Goal: Go to known website: Go to known website

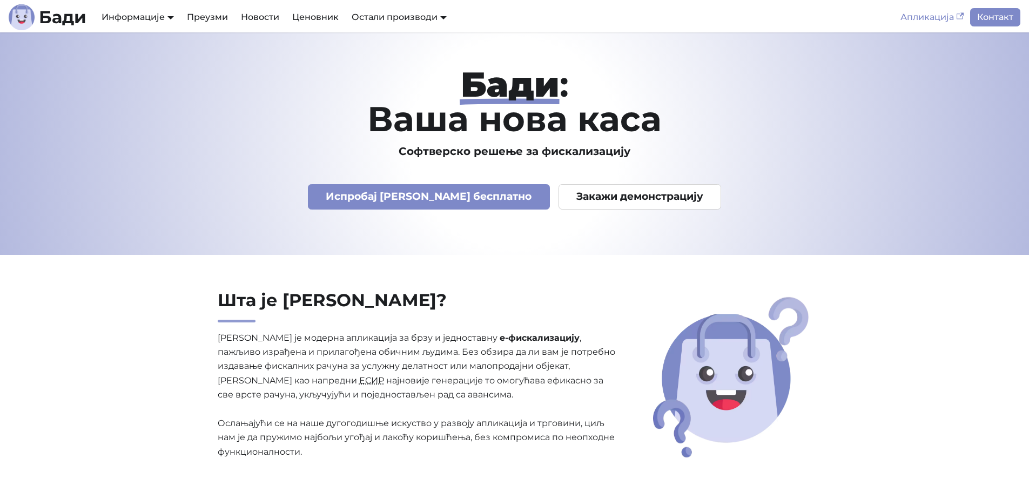
click at [943, 18] on link "Апликација" at bounding box center [932, 17] width 76 height 18
